Goal: Transaction & Acquisition: Purchase product/service

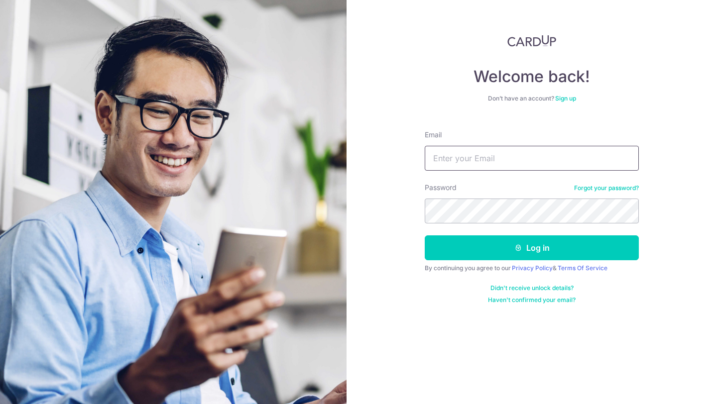
click at [513, 162] on input "Email" at bounding box center [532, 158] width 214 height 25
type input "carinseahh@gmail.com"
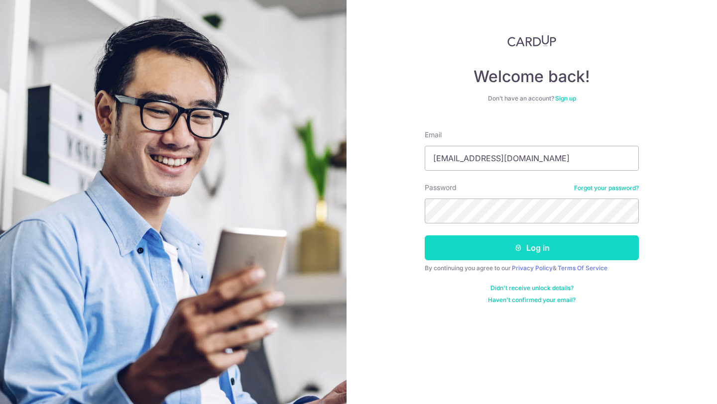
click at [499, 258] on button "Log in" at bounding box center [532, 248] width 214 height 25
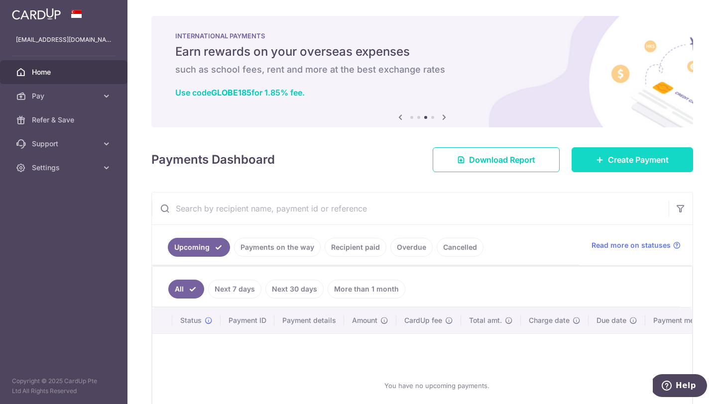
click at [608, 158] on span "Create Payment" at bounding box center [638, 160] width 61 height 12
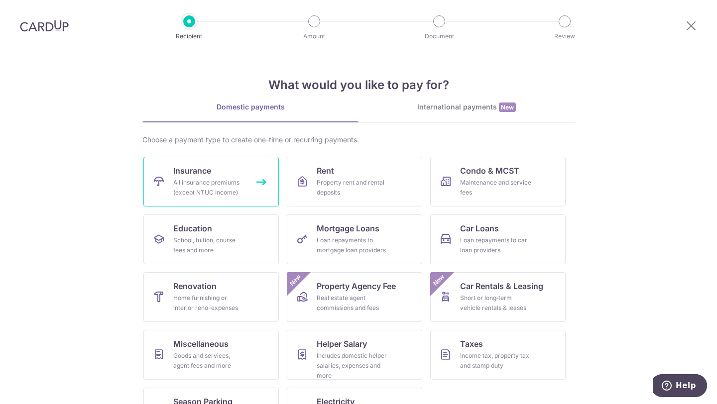
click at [224, 164] on link "Insurance All insurance premiums (except NTUC Income)" at bounding box center [210, 182] width 135 height 50
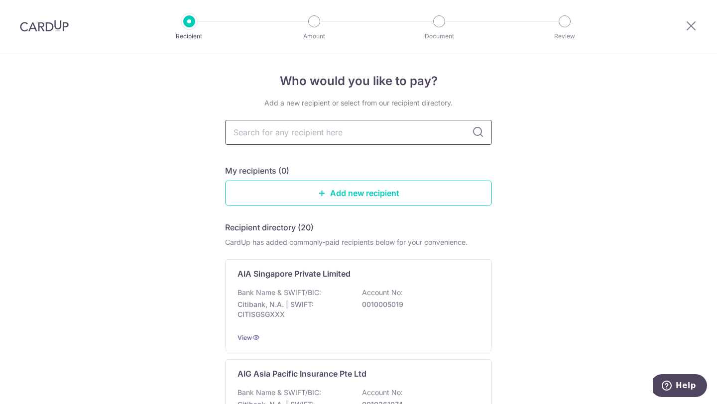
click at [292, 133] on input "text" at bounding box center [358, 132] width 267 height 25
type input "pru"
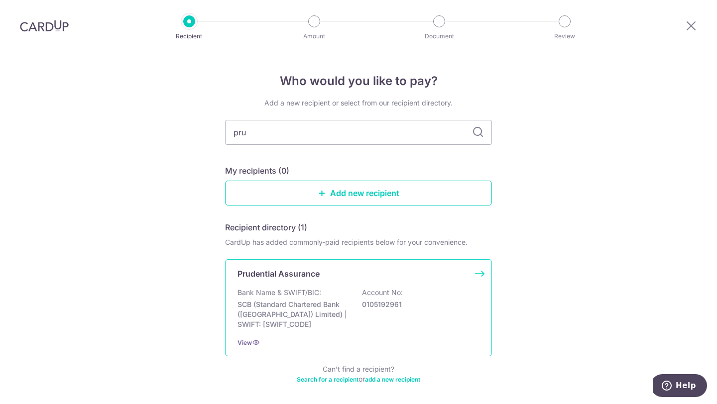
click at [287, 301] on p "SCB (Standard Chartered Bank (Singapore) Limited) | SWIFT: SCBLSG22XXX" at bounding box center [294, 315] width 112 height 30
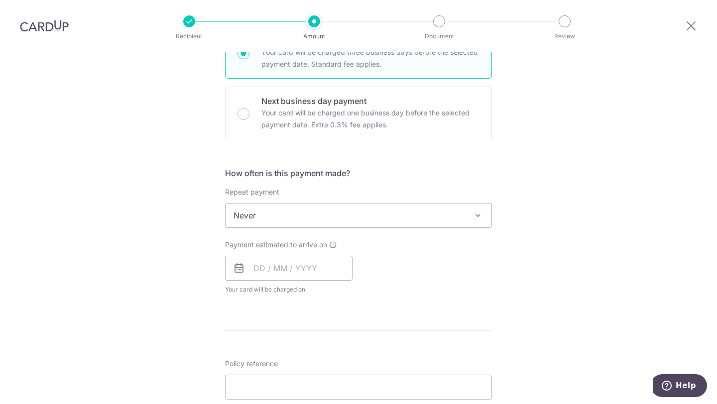
scroll to position [285, 0]
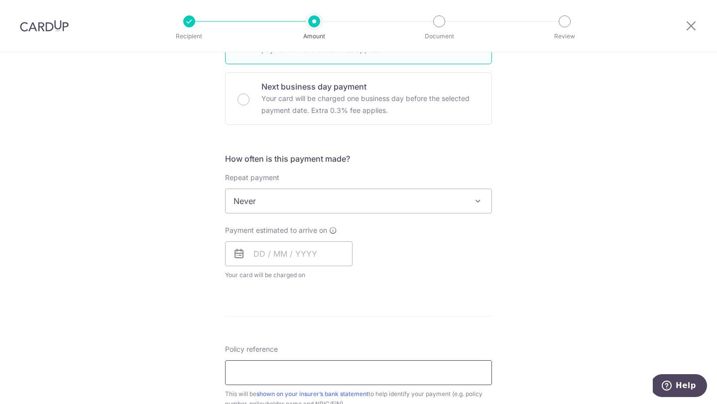
click at [274, 366] on input "Policy reference" at bounding box center [358, 373] width 267 height 25
paste input "66589362"
click at [420, 292] on form "Enter payment amount SGD Select Card Select option Add credit card Your Cards *…" at bounding box center [358, 227] width 267 height 788
click at [252, 372] on input "66589362" at bounding box center [358, 373] width 267 height 25
type input "66589362"
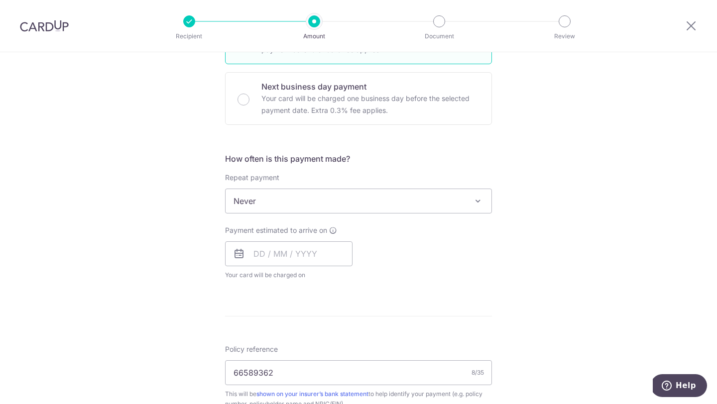
click at [462, 317] on form "Enter payment amount SGD Select Card Select option Add credit card Your Cards *…" at bounding box center [358, 227] width 267 height 788
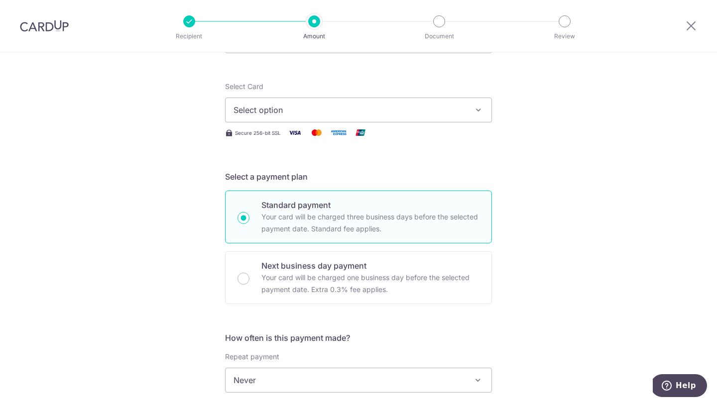
scroll to position [0, 0]
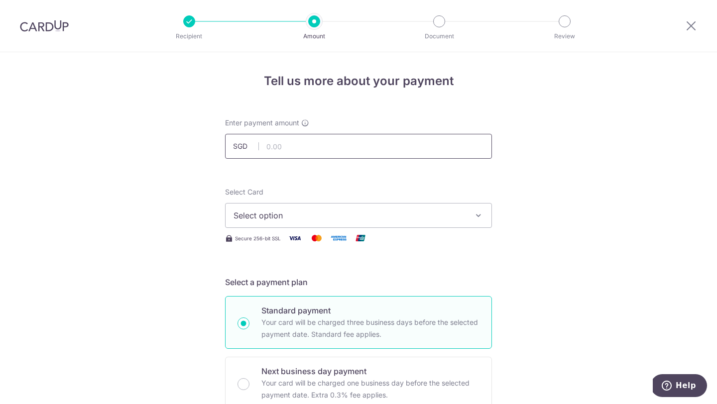
click at [315, 139] on input "text" at bounding box center [358, 146] width 267 height 25
type input "1,125.29"
click at [471, 216] on button "Select option" at bounding box center [358, 215] width 267 height 25
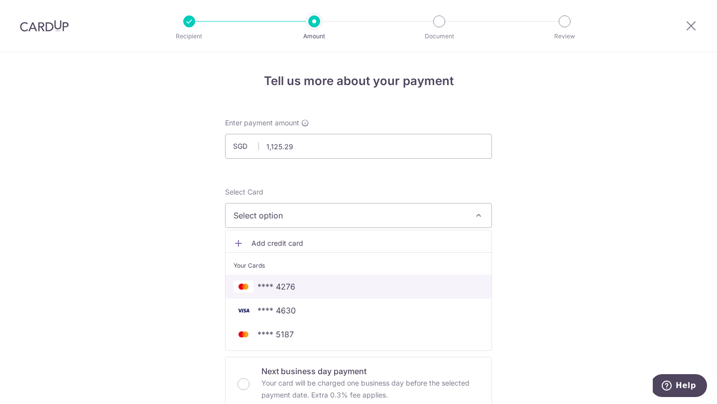
click at [400, 291] on span "**** 4276" at bounding box center [359, 287] width 250 height 12
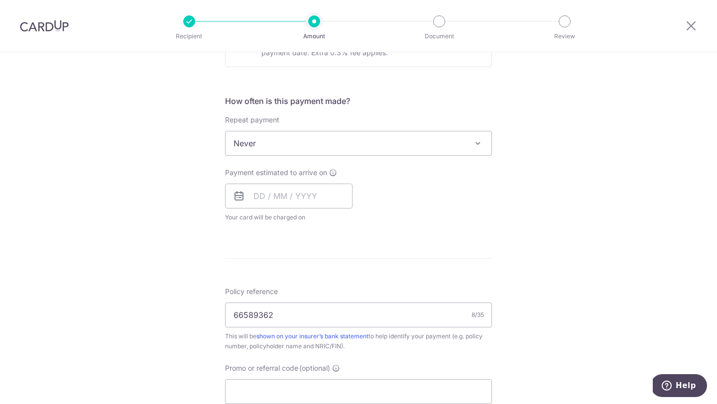
scroll to position [371, 0]
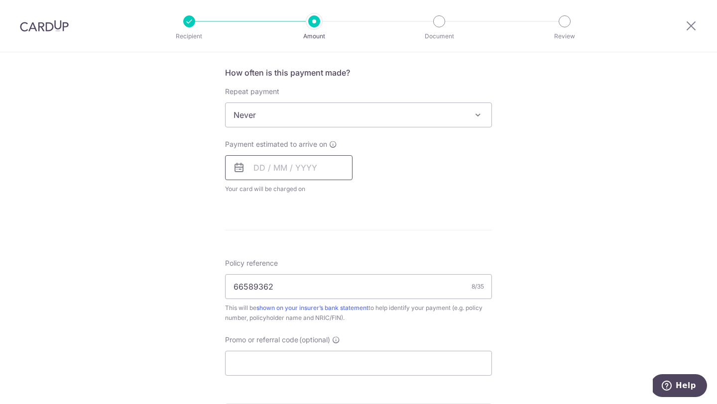
click at [271, 163] on input "text" at bounding box center [289, 167] width 128 height 25
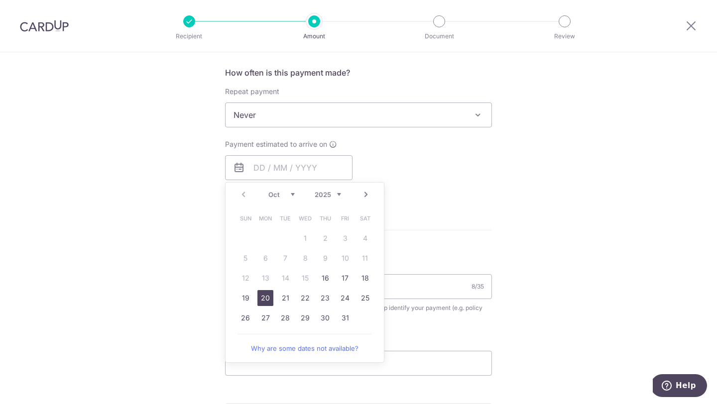
click at [270, 296] on link "20" at bounding box center [266, 298] width 16 height 16
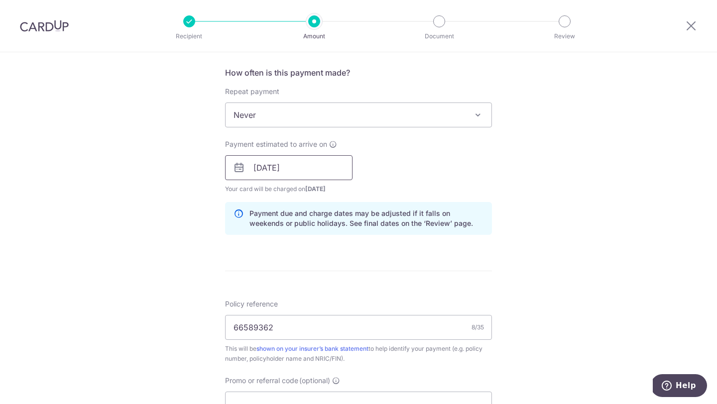
click at [333, 166] on input "20/10/2025" at bounding box center [289, 167] width 128 height 25
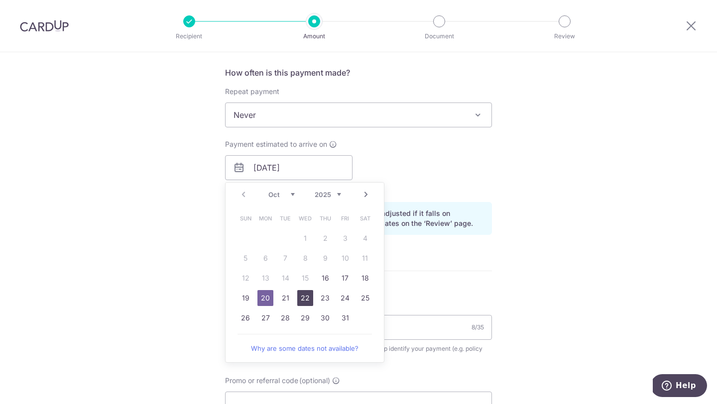
click at [307, 296] on link "22" at bounding box center [305, 298] width 16 height 16
type input "22/10/2025"
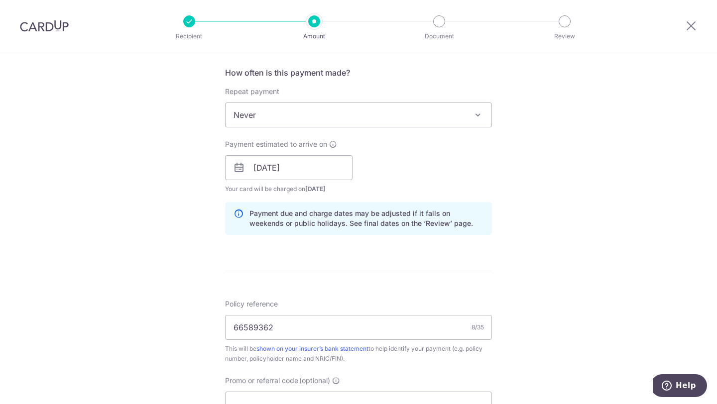
click at [361, 267] on form "Enter payment amount SGD 1,125.29 1125.29 Select Card **** 4276 Add credit card…" at bounding box center [358, 161] width 267 height 829
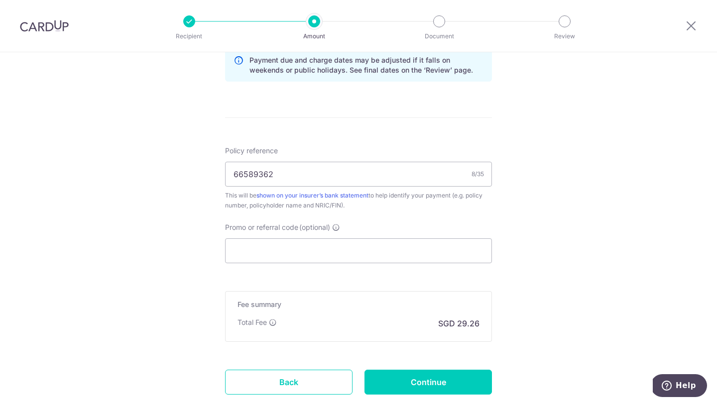
scroll to position [525, 0]
click at [357, 251] on input "Promo or referral code (optional)" at bounding box center [358, 250] width 267 height 25
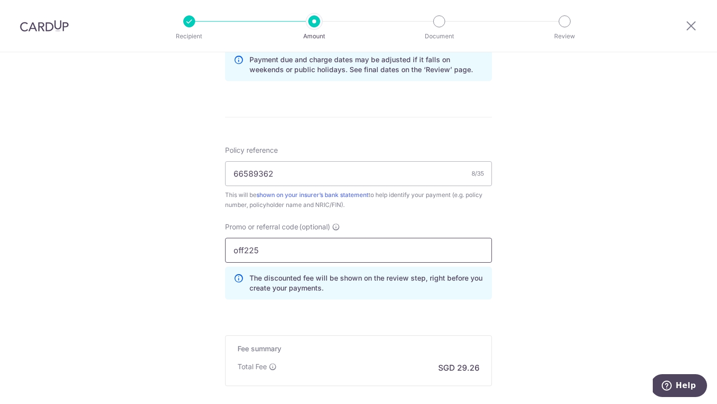
type input "off225"
click at [362, 313] on form "Enter payment amount SGD 1,125.29 1125.29 Select Card **** 4276 Add credit card…" at bounding box center [358, 30] width 267 height 874
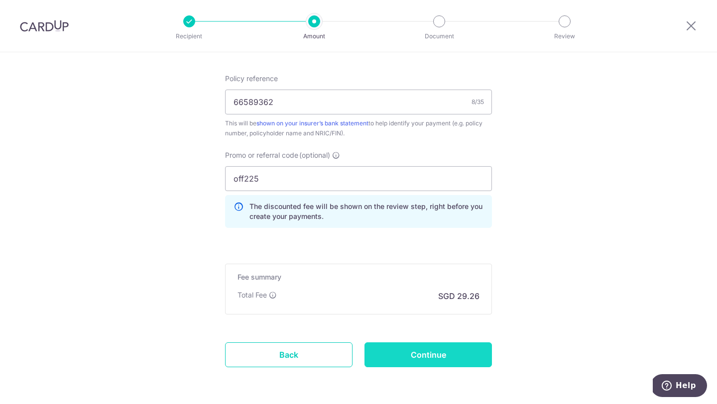
click at [445, 347] on input "Continue" at bounding box center [429, 355] width 128 height 25
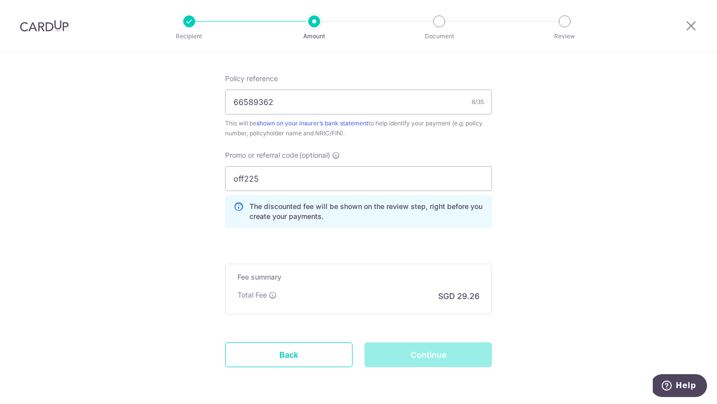
scroll to position [540, 0]
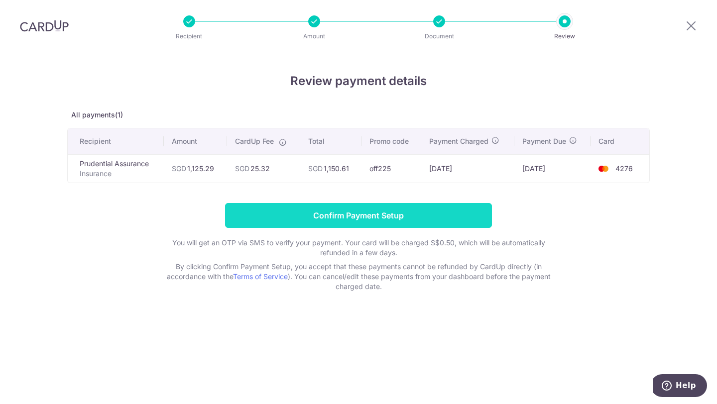
click at [337, 211] on input "Confirm Payment Setup" at bounding box center [358, 215] width 267 height 25
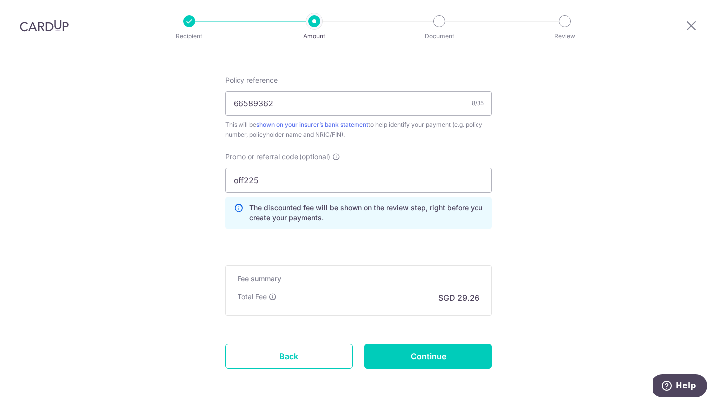
scroll to position [675, 0]
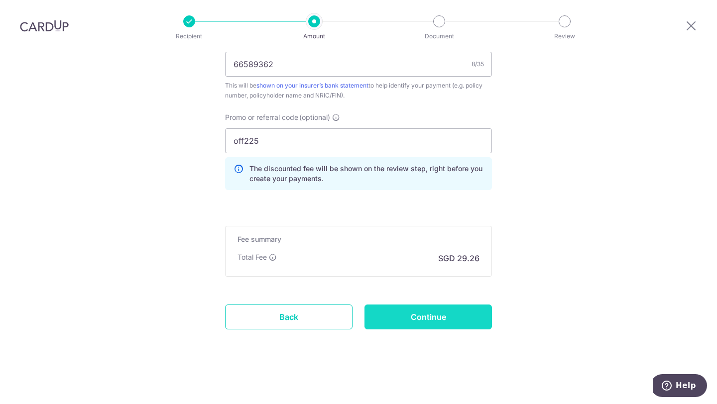
click at [402, 317] on input "Continue" at bounding box center [429, 317] width 128 height 25
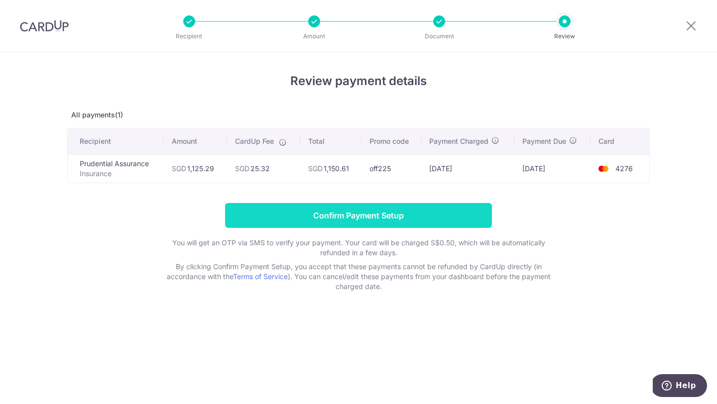
click at [371, 216] on input "Confirm Payment Setup" at bounding box center [358, 215] width 267 height 25
